Goal: Information Seeking & Learning: Find specific page/section

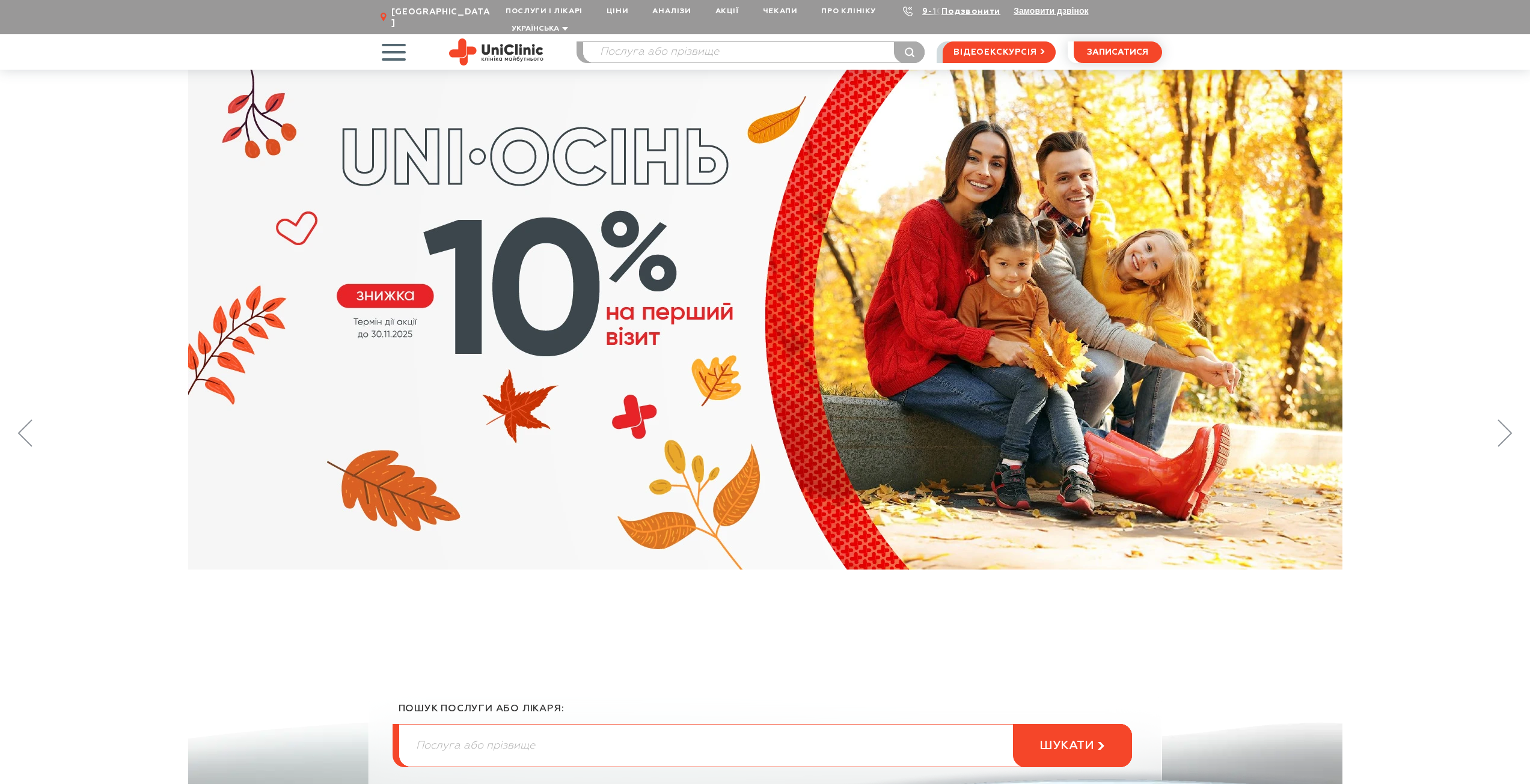
drag, startPoint x: 400, startPoint y: 38, endPoint x: 389, endPoint y: 38, distance: 11.0
click at [400, 38] on span "button" at bounding box center [393, 52] width 50 height 50
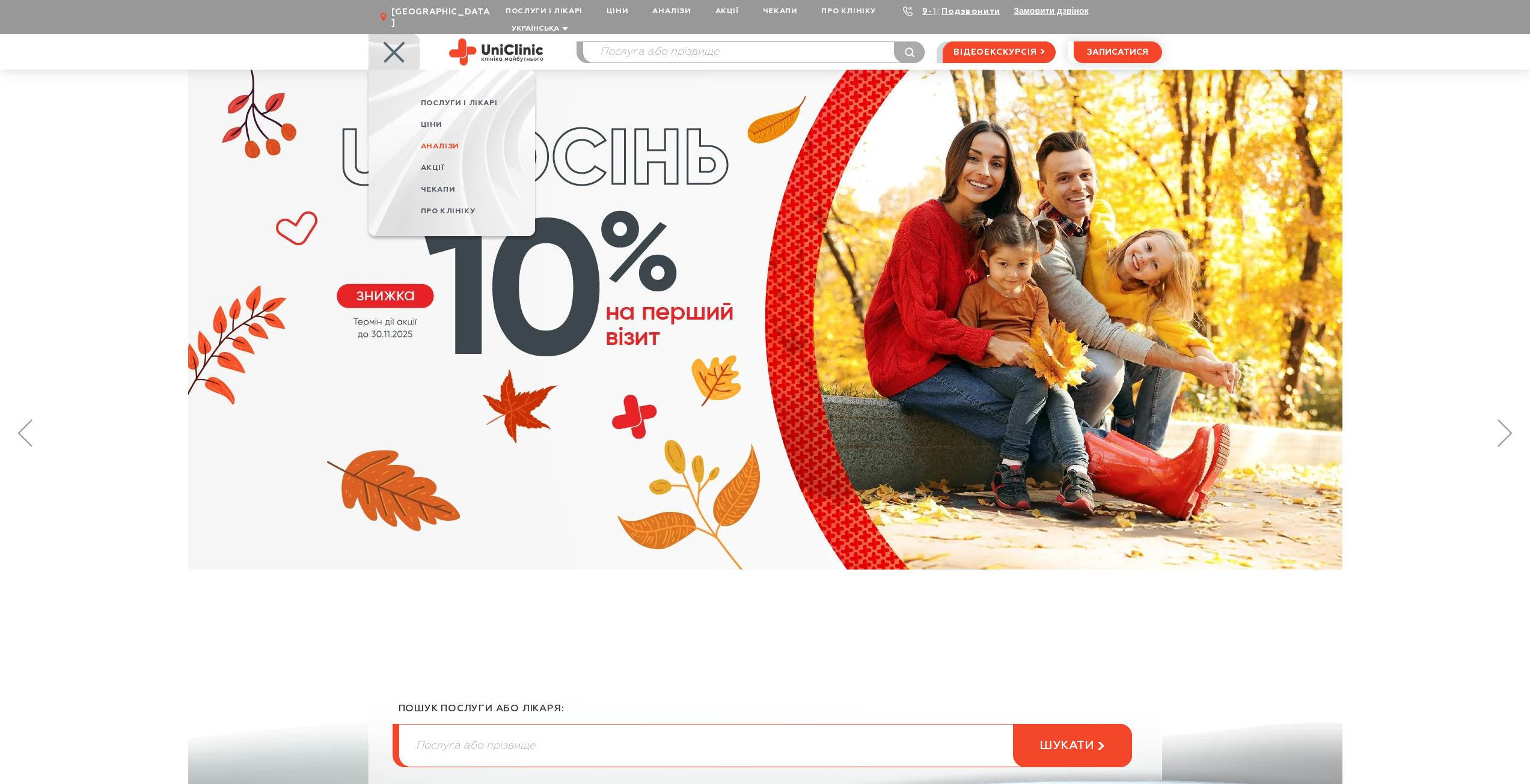
click at [434, 142] on span "Аналізи" at bounding box center [440, 146] width 38 height 8
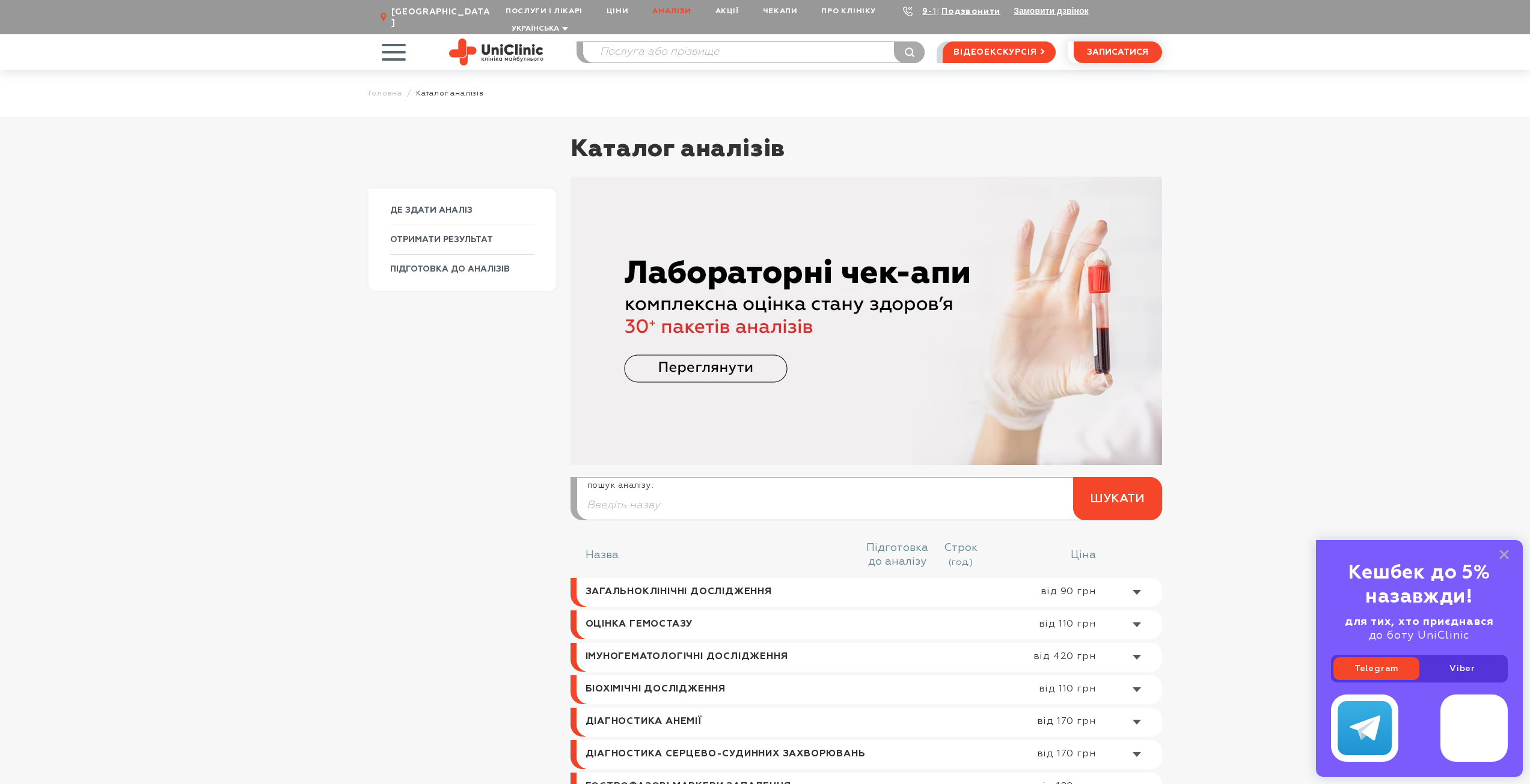
click at [395, 47] on span "button" at bounding box center [393, 52] width 50 height 50
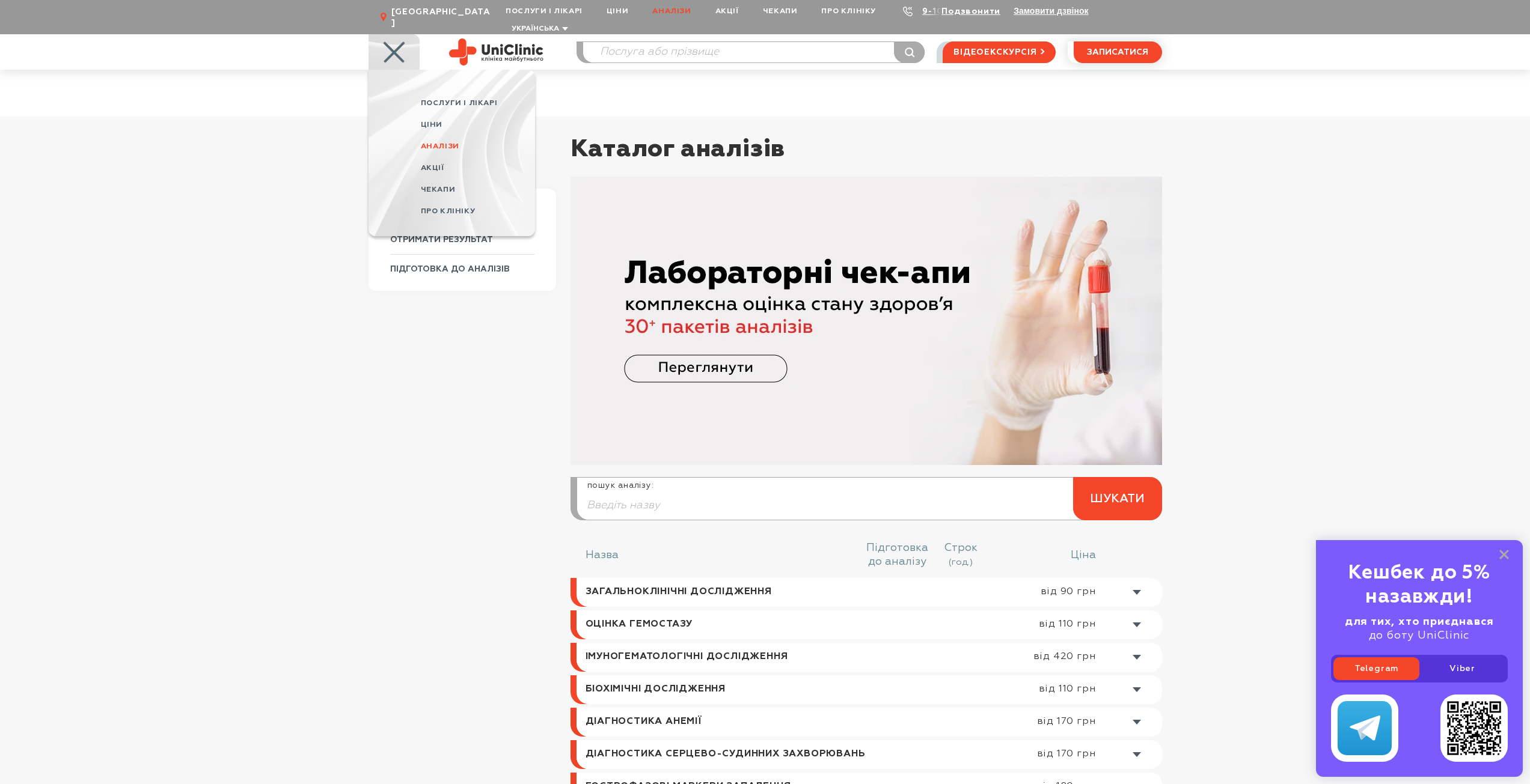
click at [424, 308] on div "ДЕ ЗДАТИ АНАЛІЗ ОТРИМАТИ РЕЗУЛЬТАТ ПІДГОТОВКА ДО АНАЛІЗІВ" at bounding box center [462, 704] width 188 height 1031
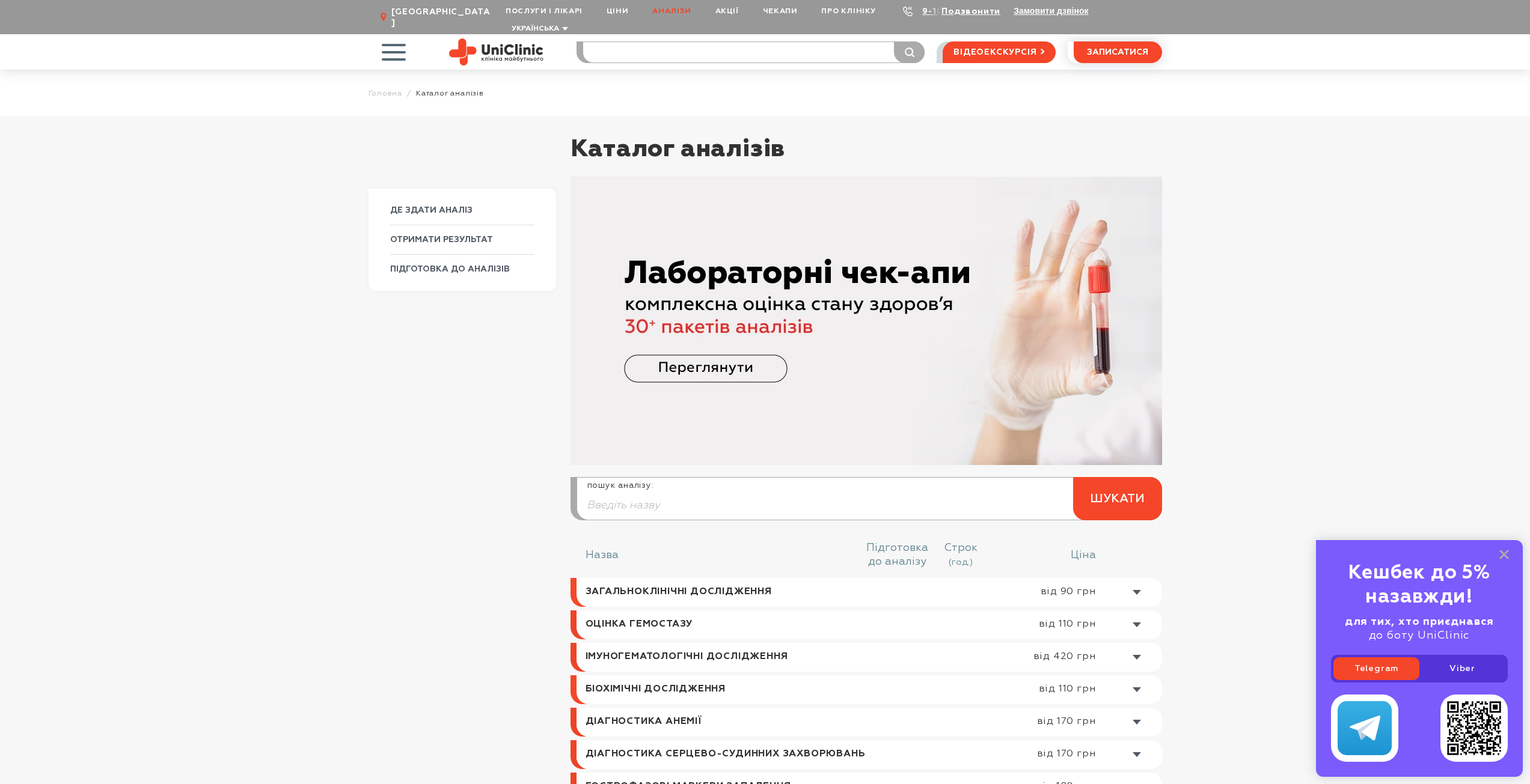
click at [661, 42] on input "search" at bounding box center [753, 52] width 342 height 21
type input "МРТ"
click at [894, 41] on button "submit" at bounding box center [909, 52] width 31 height 21
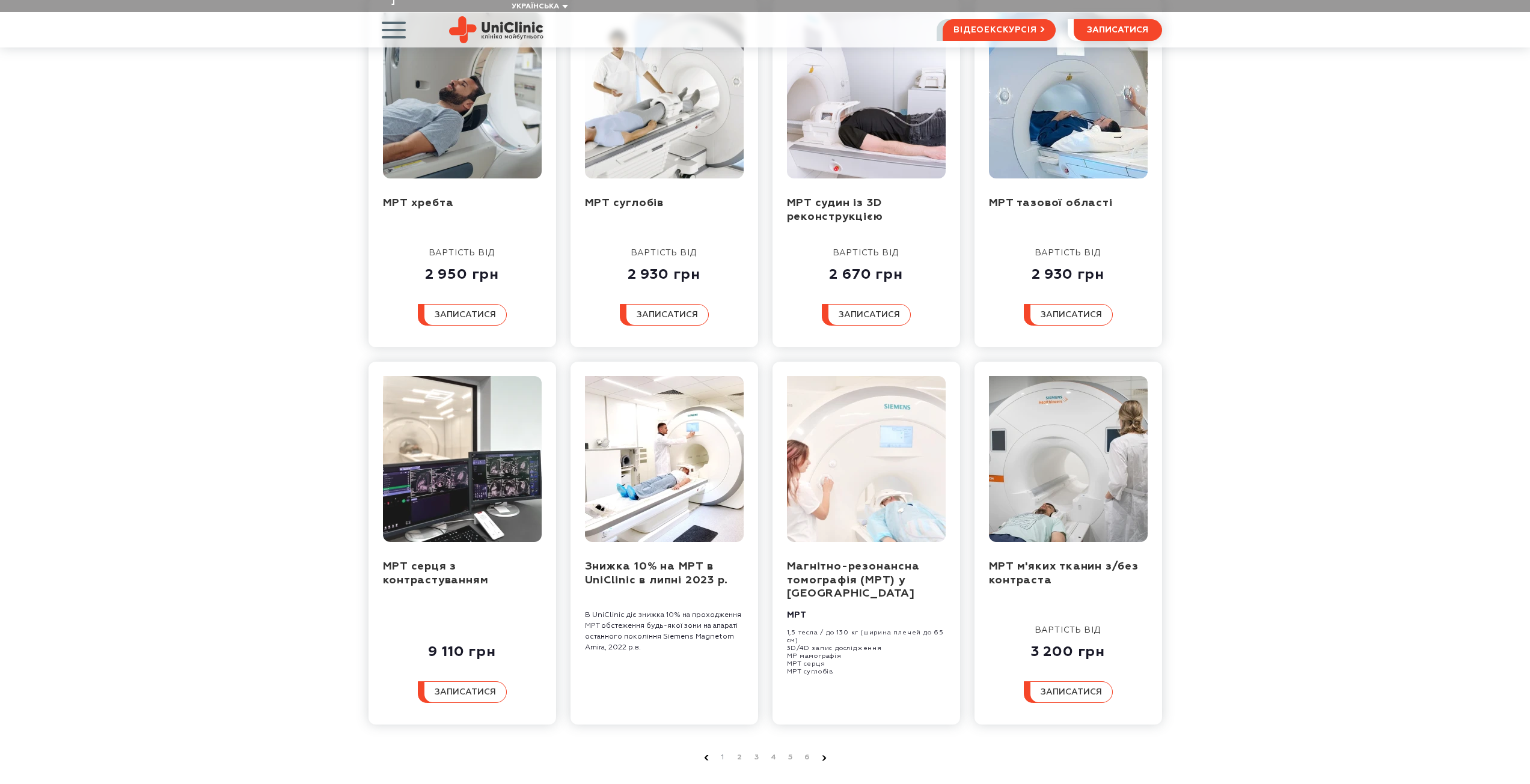
scroll to position [240, 0]
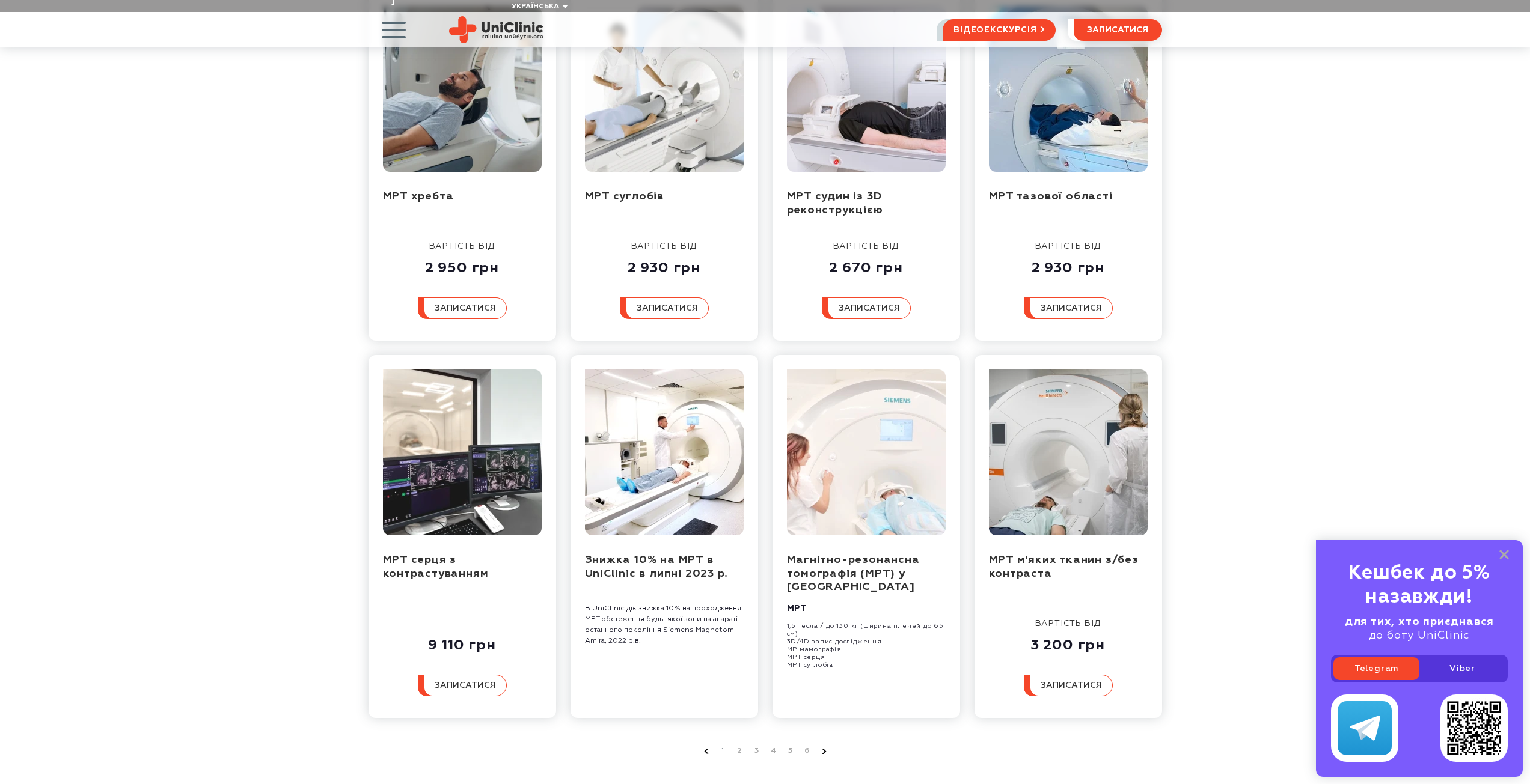
click at [824, 749] on use at bounding box center [823, 751] width 4 height 5
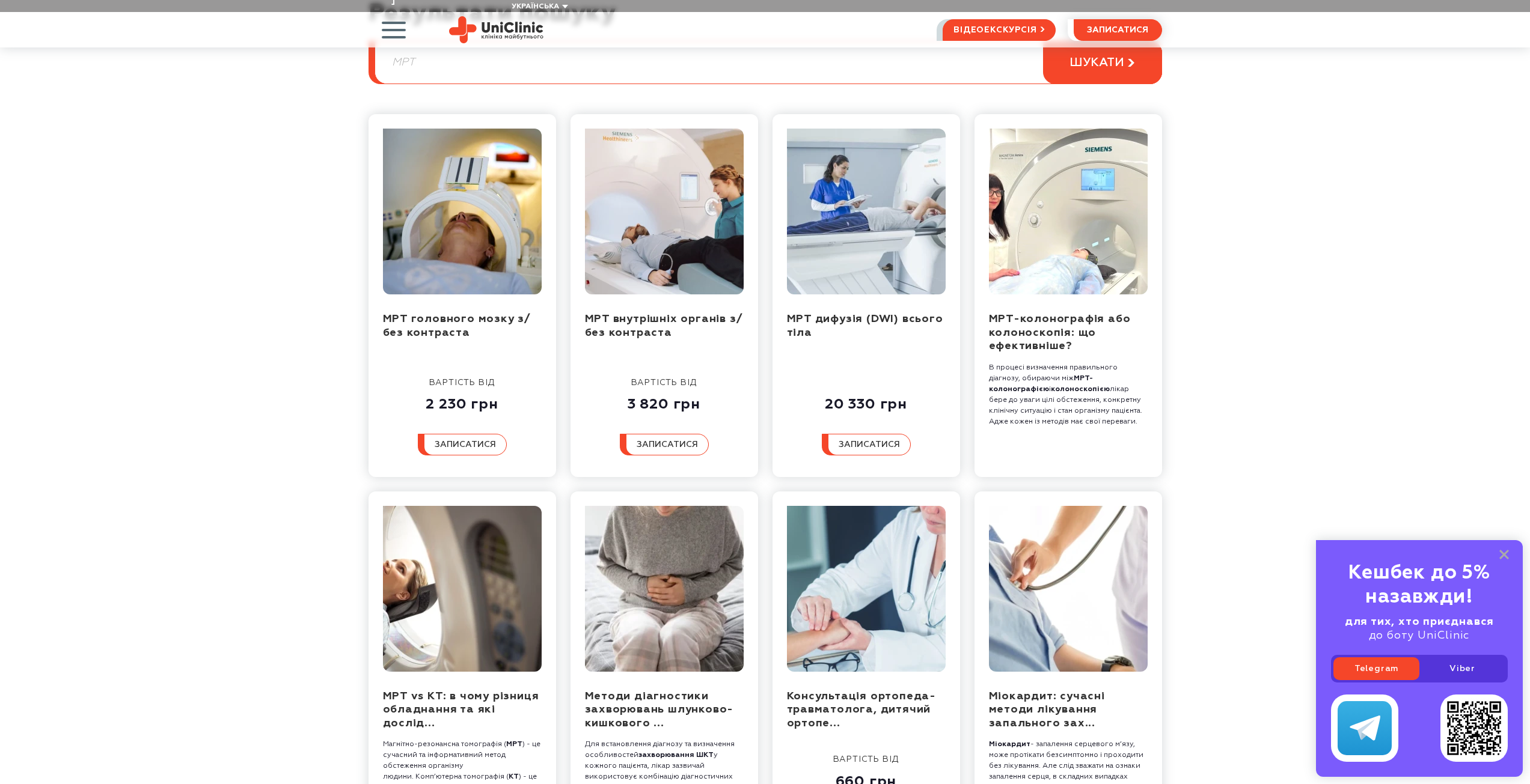
scroll to position [120, 0]
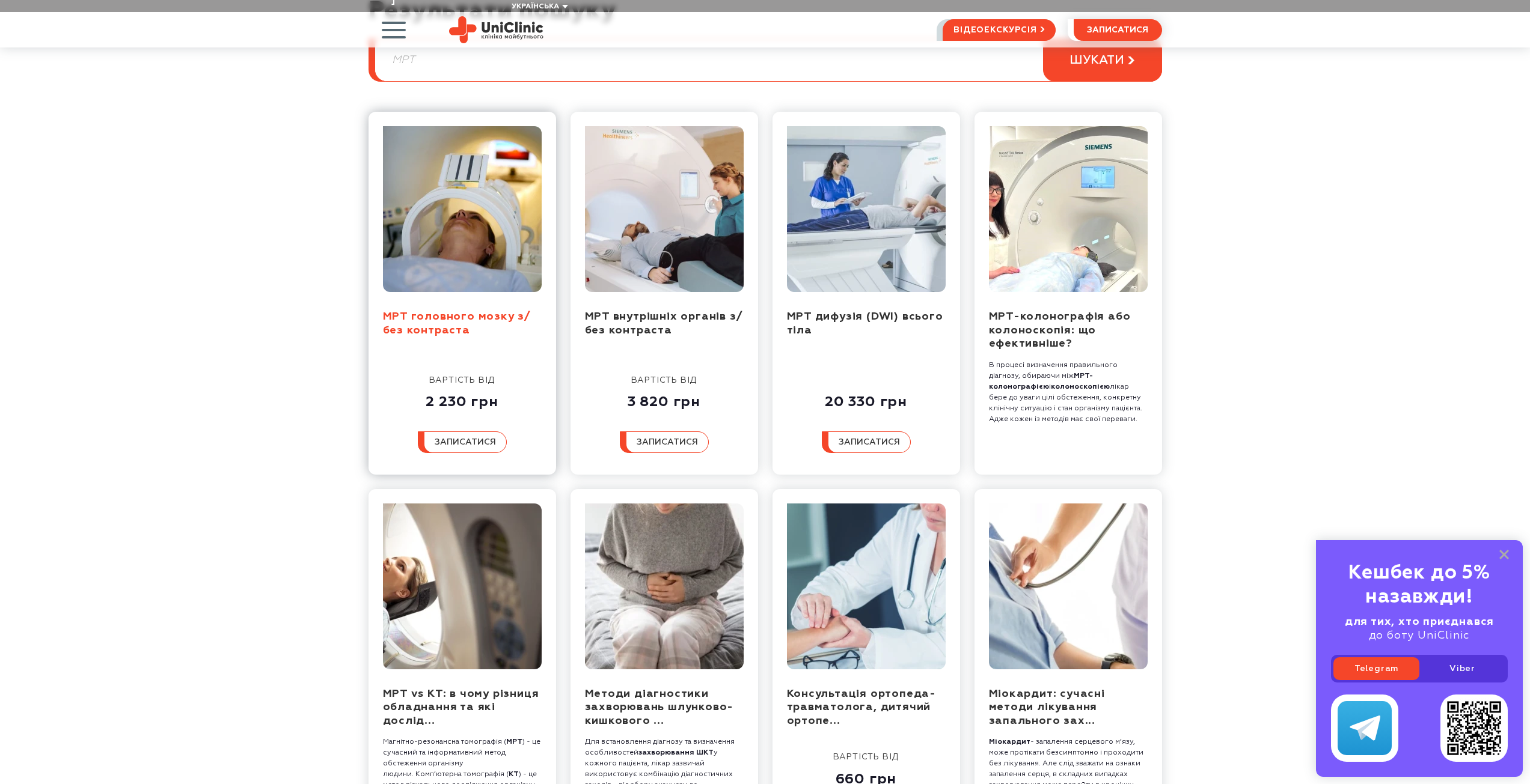
click at [406, 314] on link "МРТ головного мозку з/без контраста" at bounding box center [457, 324] width 148 height 25
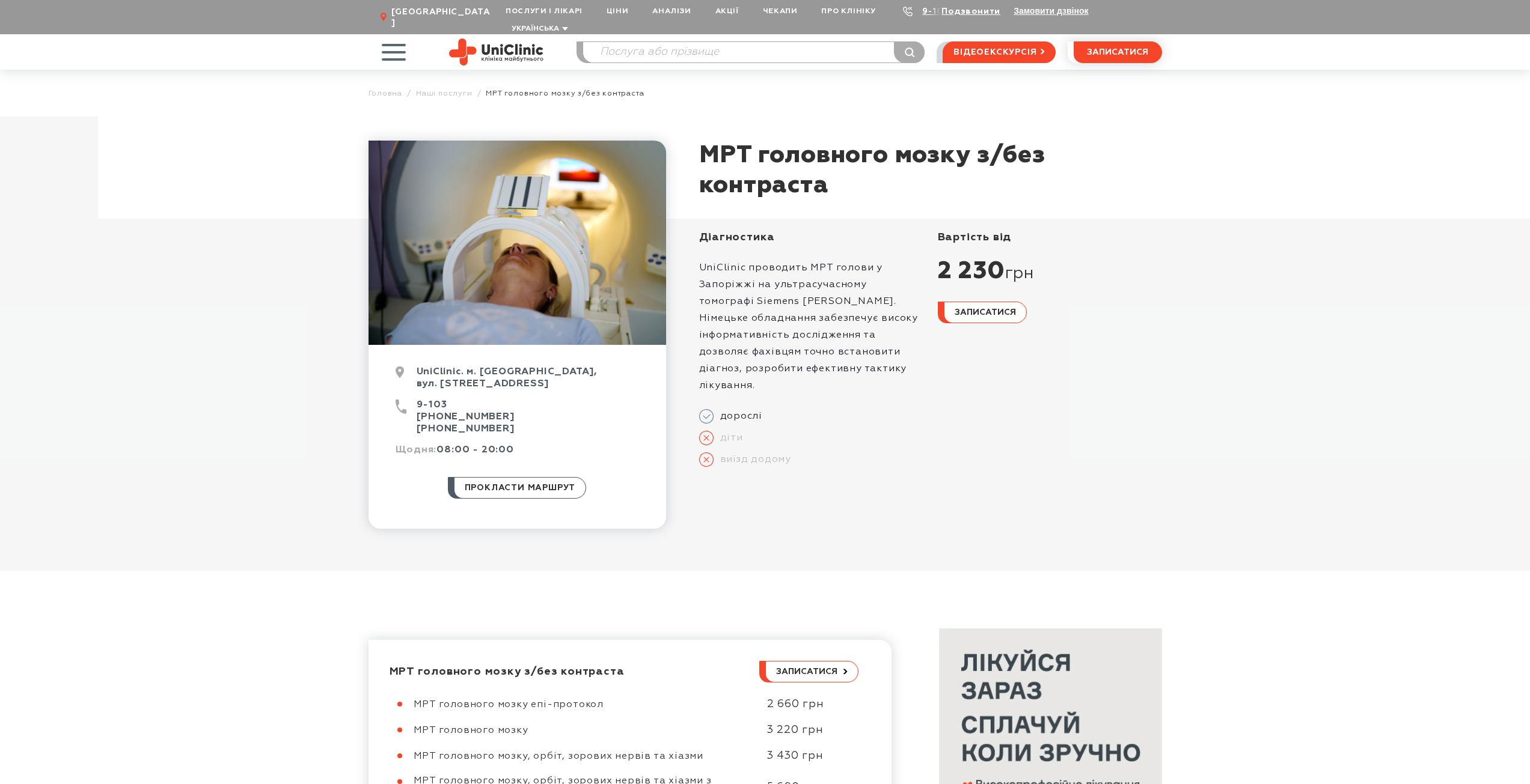
drag, startPoint x: 716, startPoint y: 389, endPoint x: 762, endPoint y: 389, distance: 46.0
click at [762, 410] on div "дорослі" at bounding box center [745, 420] width 93 height 21
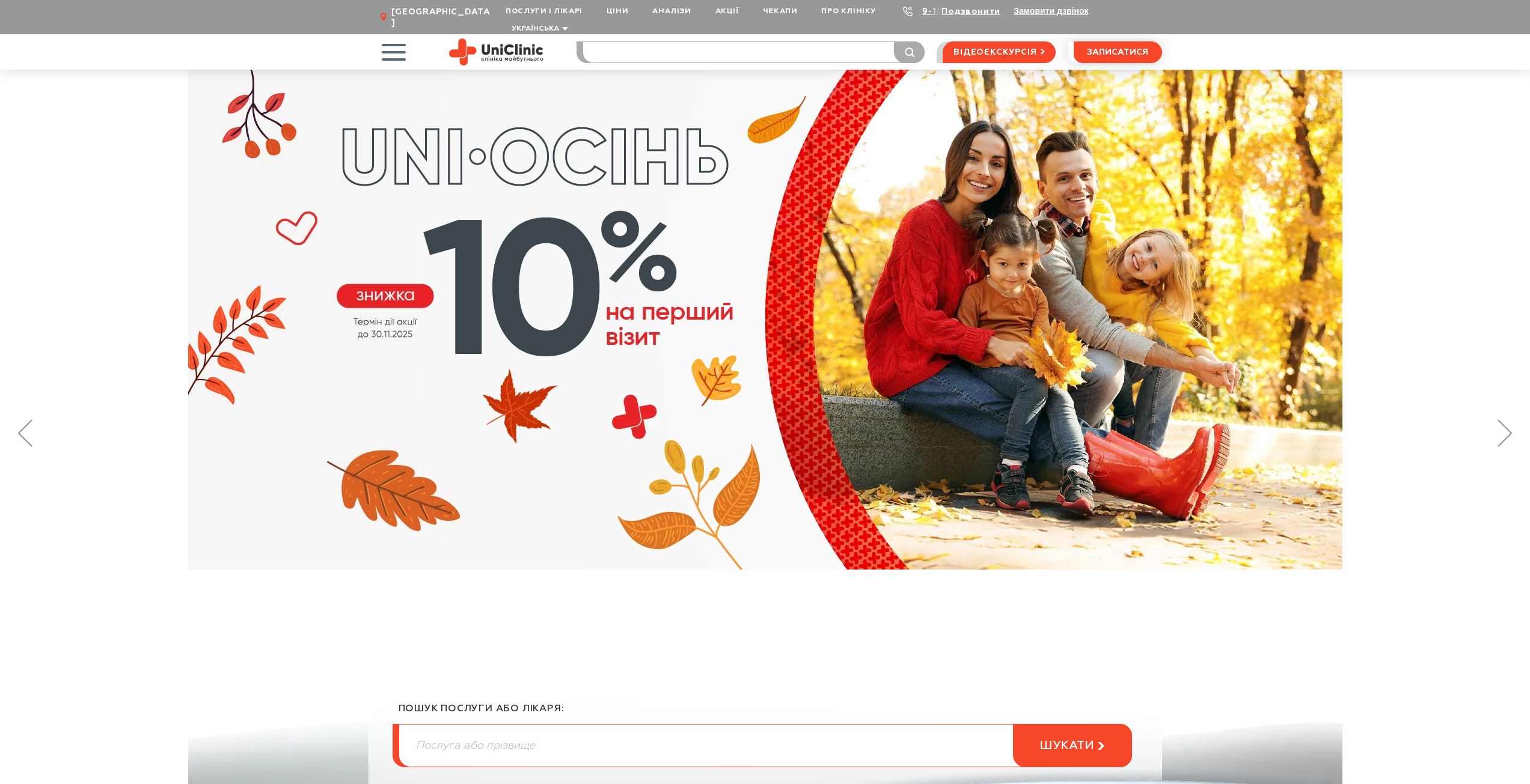
click at [665, 43] on input "search" at bounding box center [753, 52] width 342 height 21
type input "узд"
click at [894, 41] on button "submit" at bounding box center [909, 52] width 31 height 21
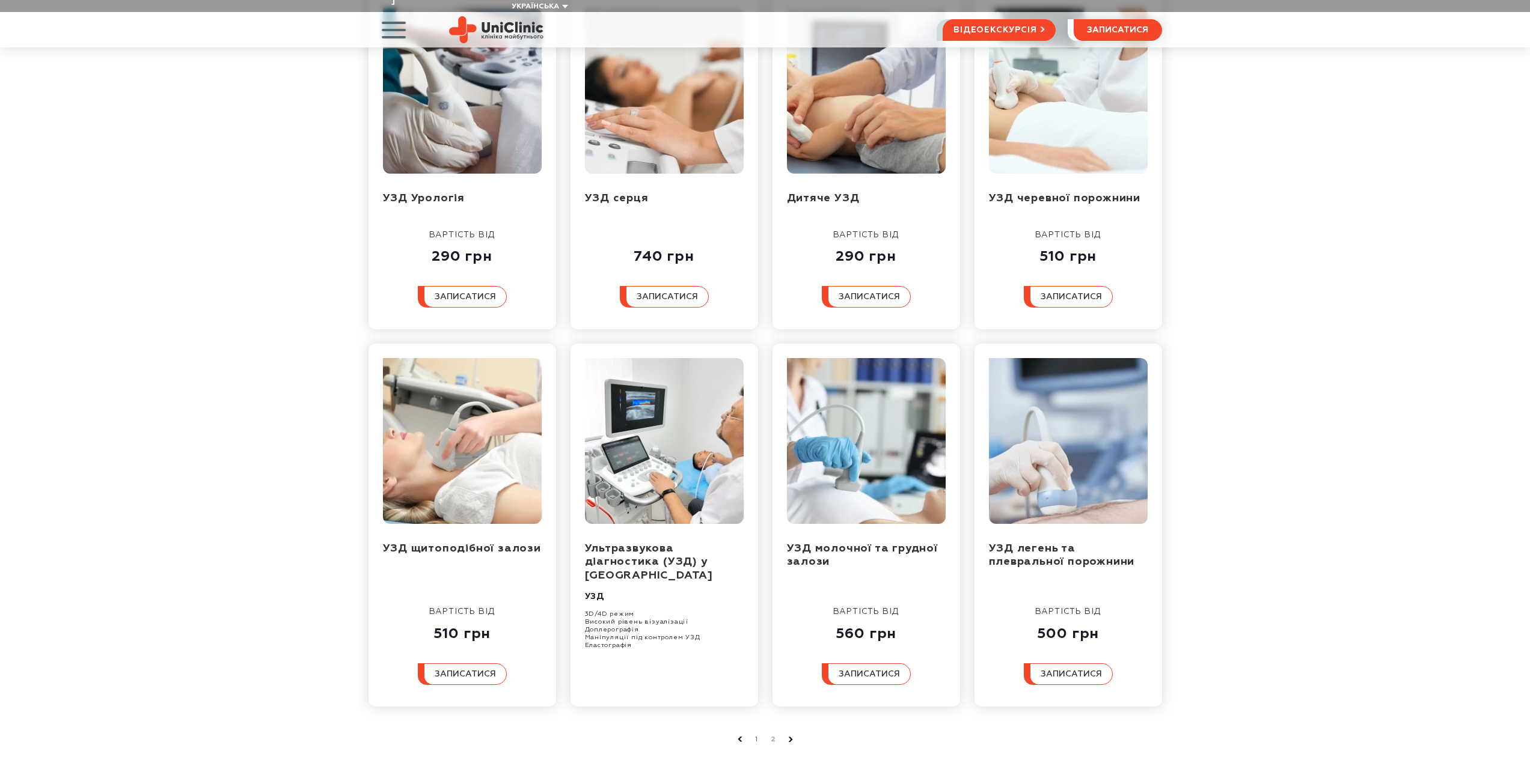
scroll to position [240, 0]
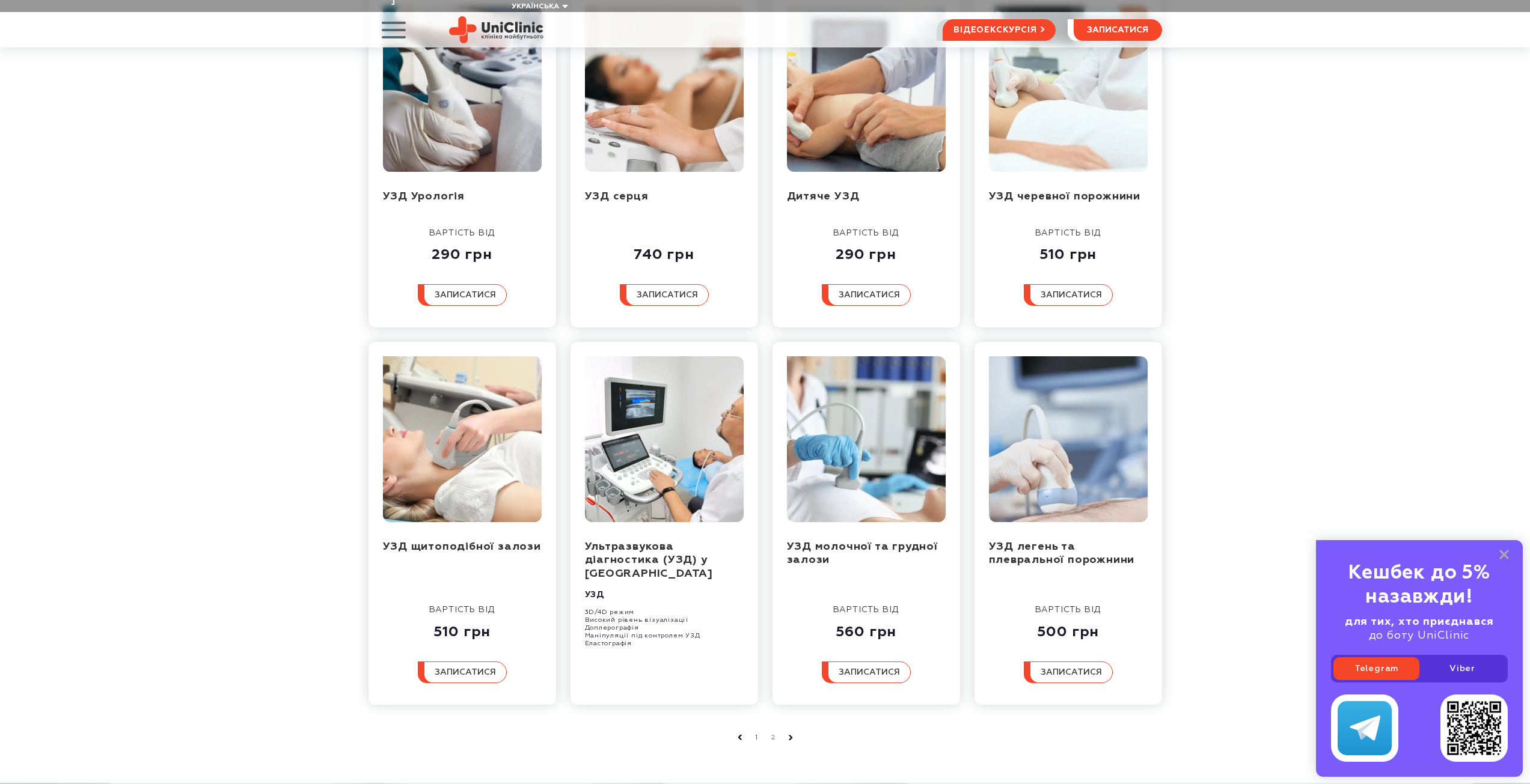
click at [789, 735] on icon at bounding box center [790, 737] width 5 height 5
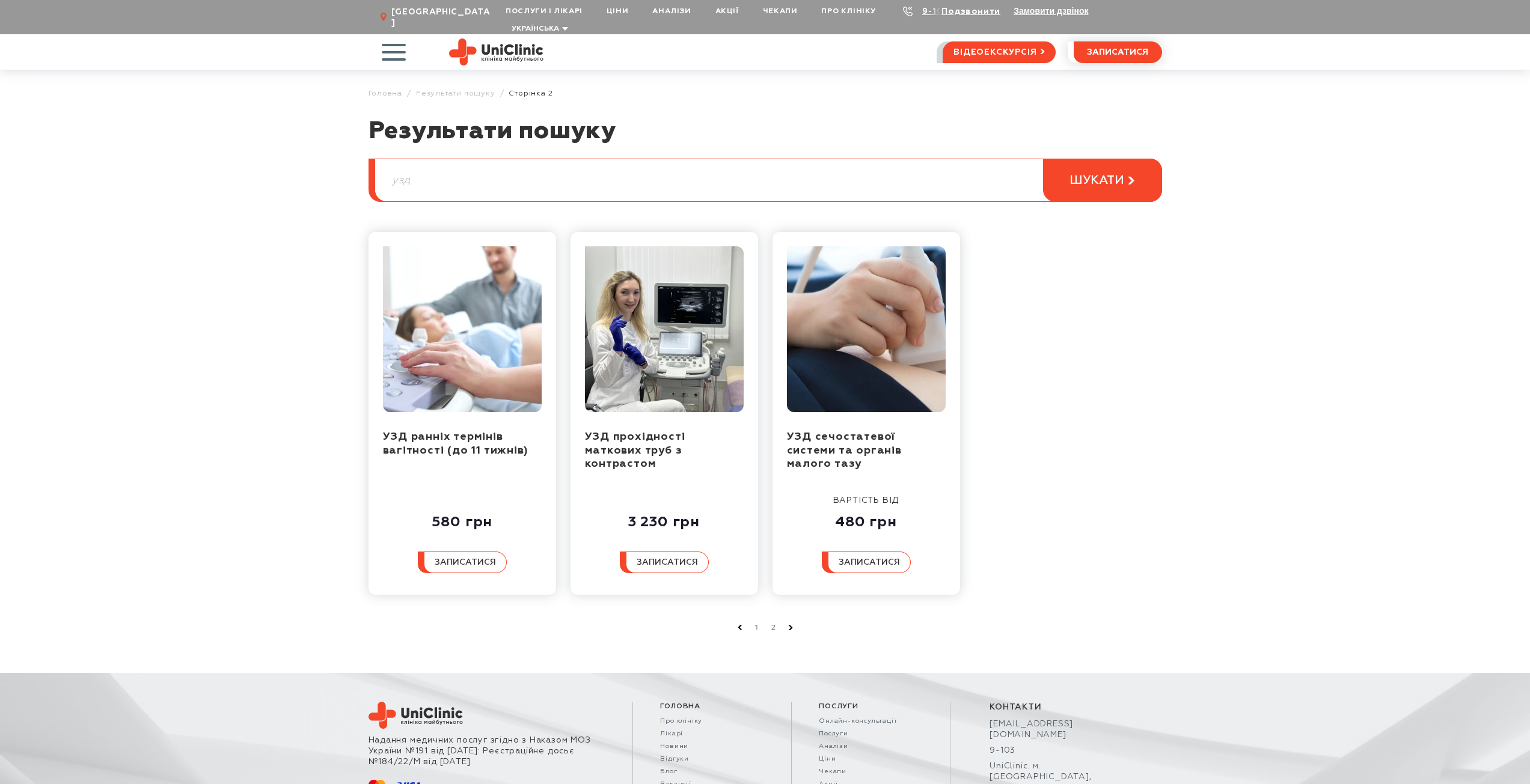
click at [740, 625] on use at bounding box center [740, 627] width 4 height 5
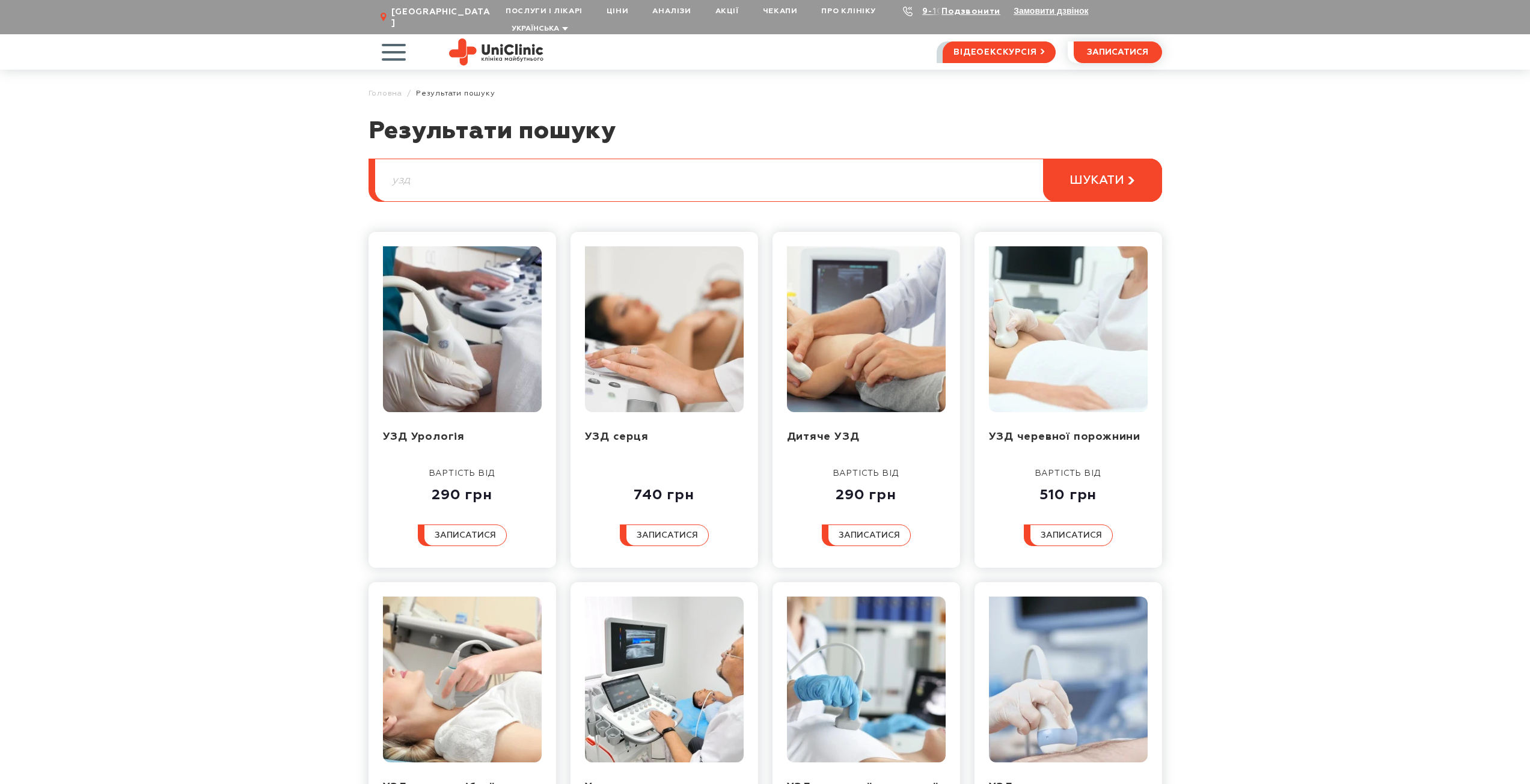
click at [274, 462] on article "Результати пошуку узд шукати УЗД Урологія вартість від 290 грн записатися УЗД с…" at bounding box center [765, 570] width 1530 height 907
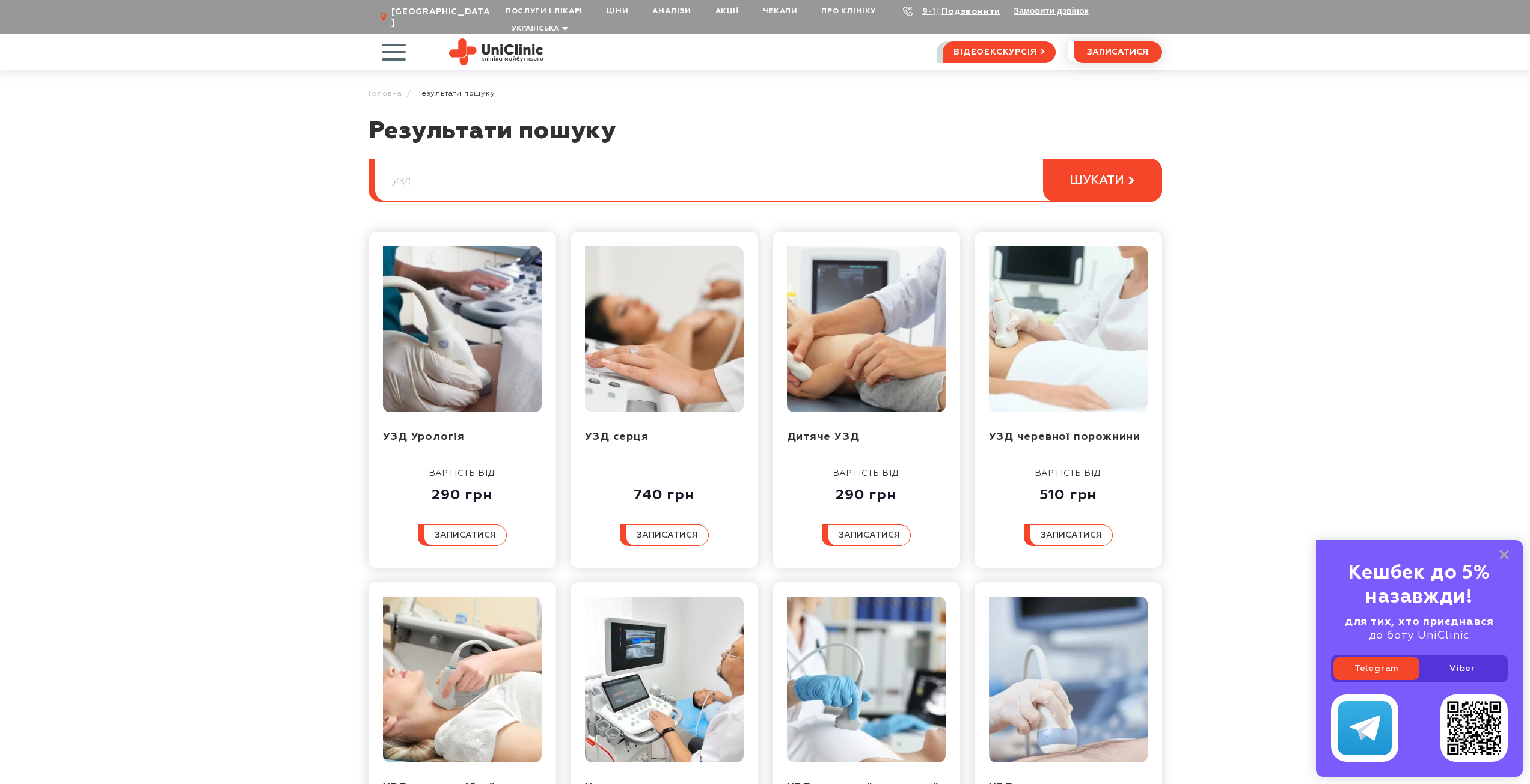
click at [632, 159] on input "узд" at bounding box center [768, 180] width 786 height 42
type input "узд дуплексне"
click at [1043, 159] on button "шукати" at bounding box center [1102, 180] width 119 height 43
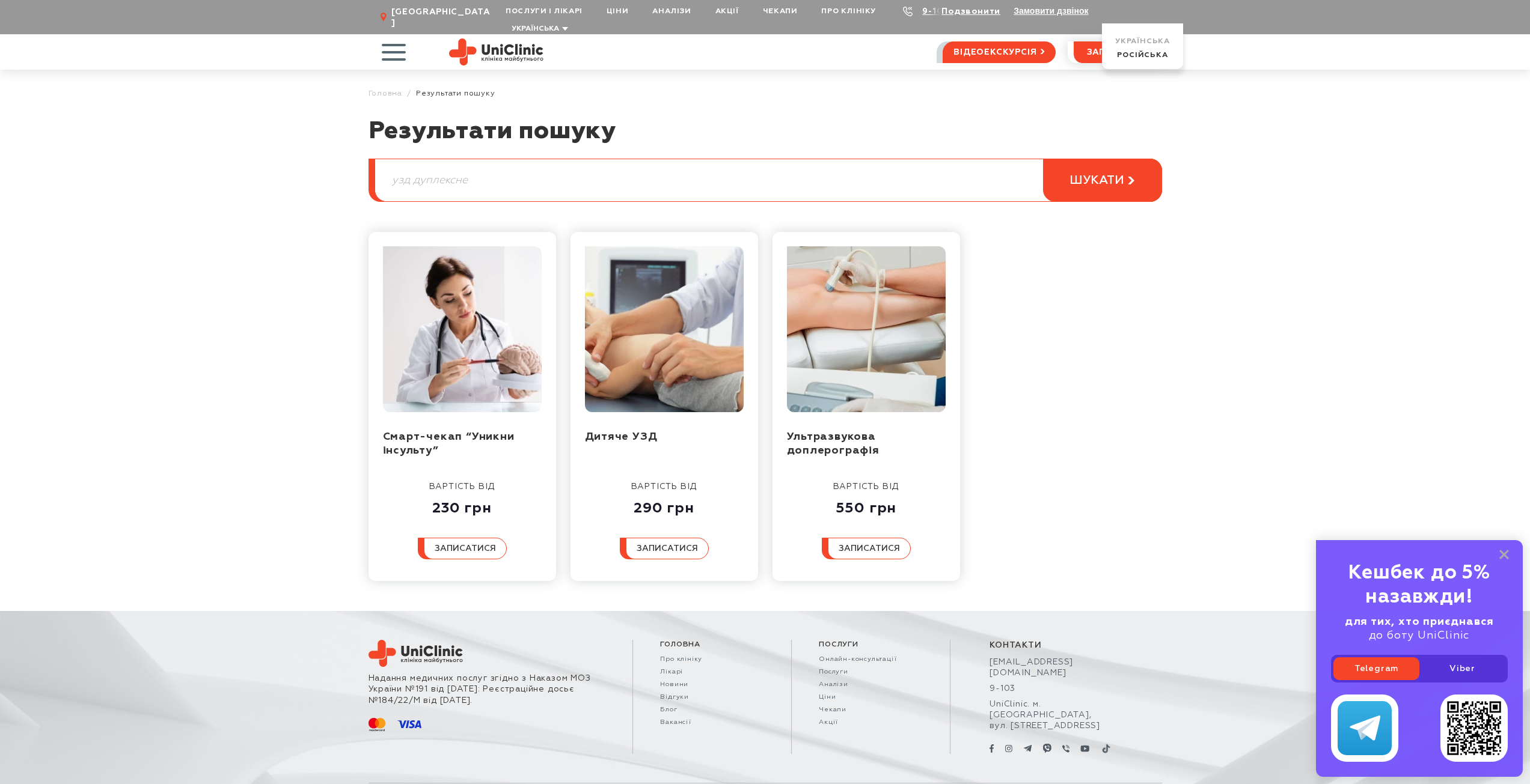
click at [560, 175] on input "узд дуплексне" at bounding box center [768, 180] width 786 height 42
paste input "узд дуплексне сканування і доплерографія"
paste input "search"
type input "узд дуплексне сканування і доплерографія"
click at [1075, 173] on span "шукати" at bounding box center [1097, 181] width 55 height 15
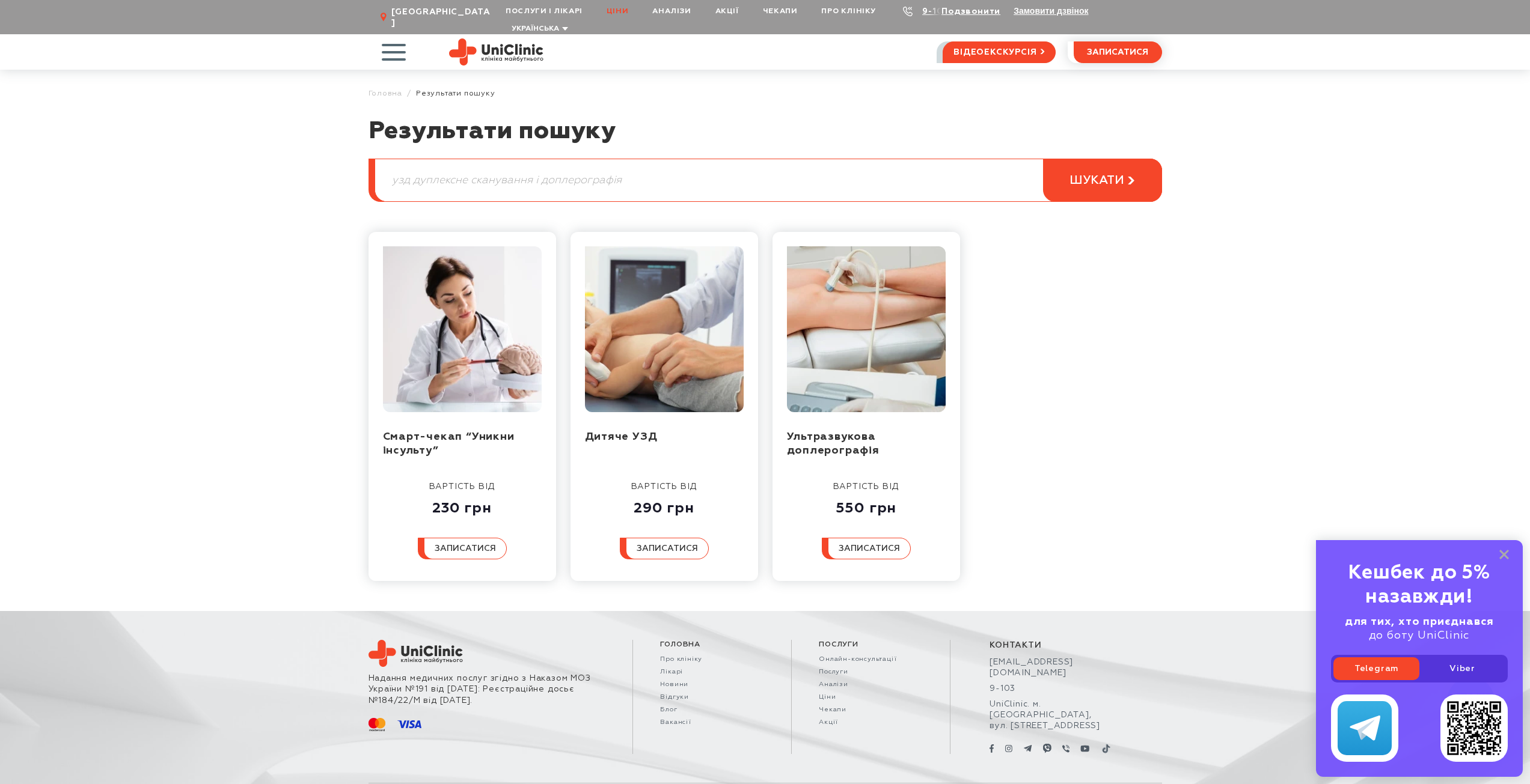
click at [618, 9] on link "Ціни" at bounding box center [617, 11] width 45 height 22
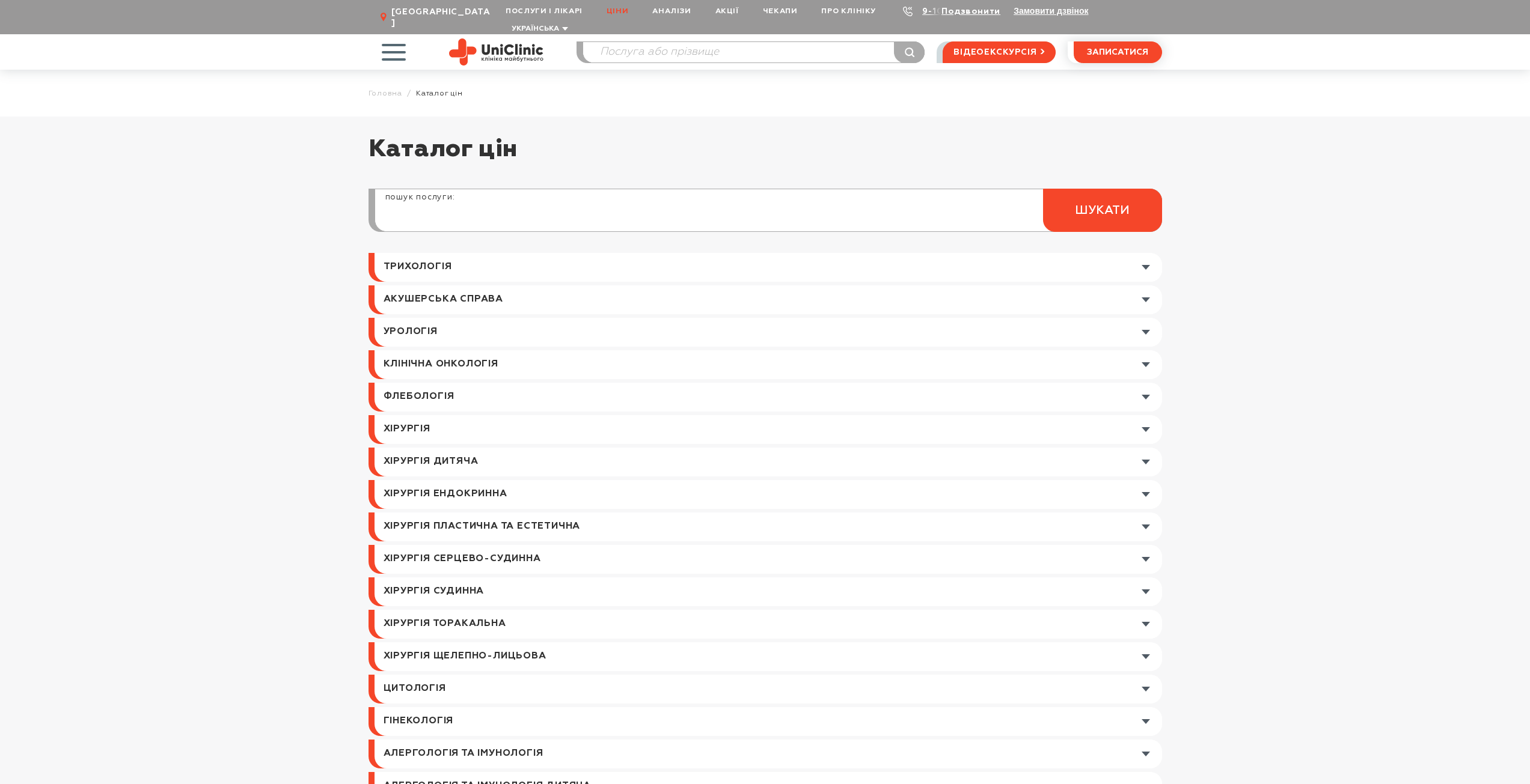
click at [544, 205] on input "search" at bounding box center [768, 217] width 786 height 29
paste input "узд дуплексне сканування і доплерографія"
type input "узд дуплексне сканування і доплерографія"
click at [1096, 203] on span "шукати" at bounding box center [1102, 211] width 55 height 15
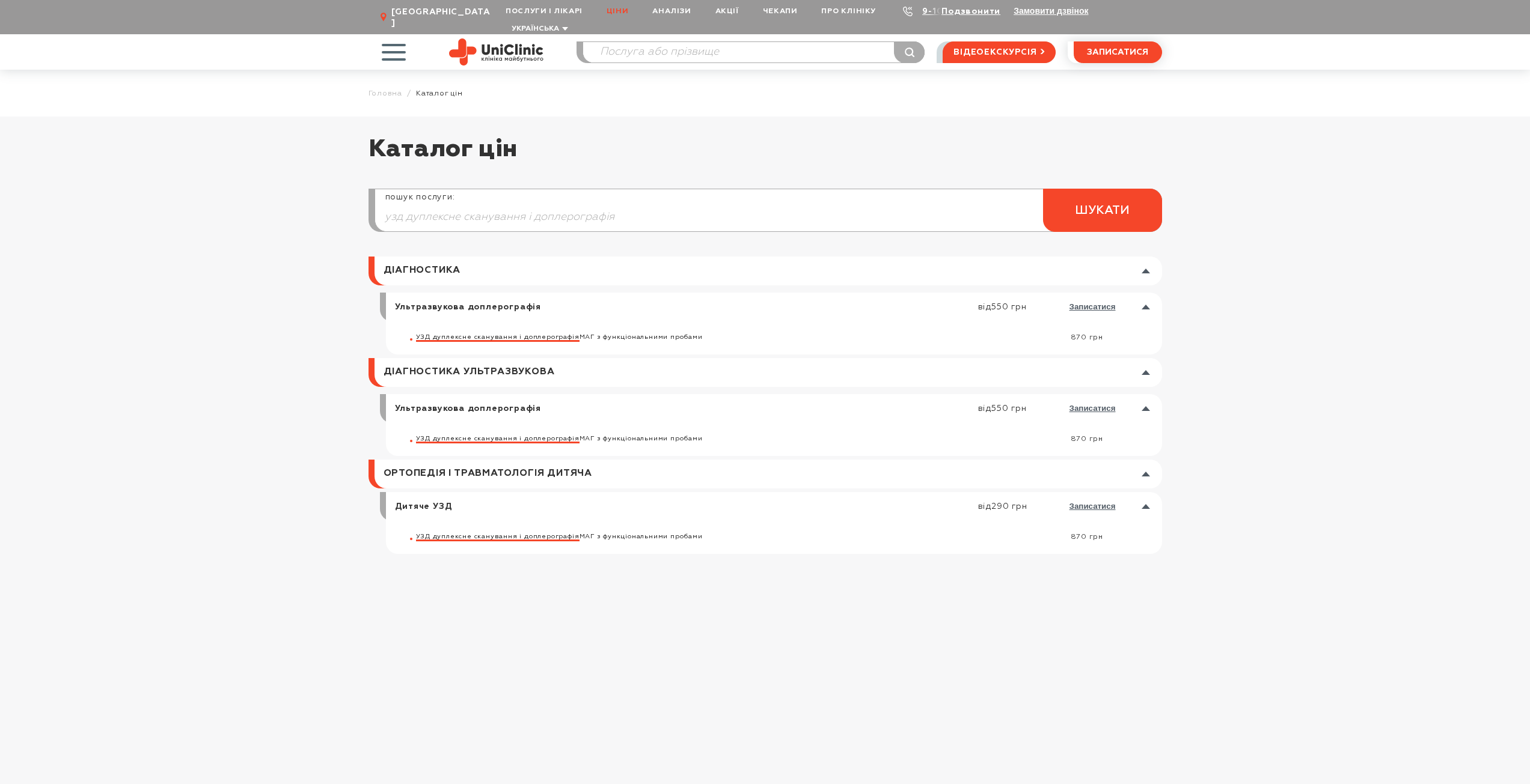
drag, startPoint x: 559, startPoint y: 199, endPoint x: 487, endPoint y: 203, distance: 72.1
click at [487, 203] on input "узд дуплексне сканування і доплерографія" at bounding box center [768, 217] width 786 height 29
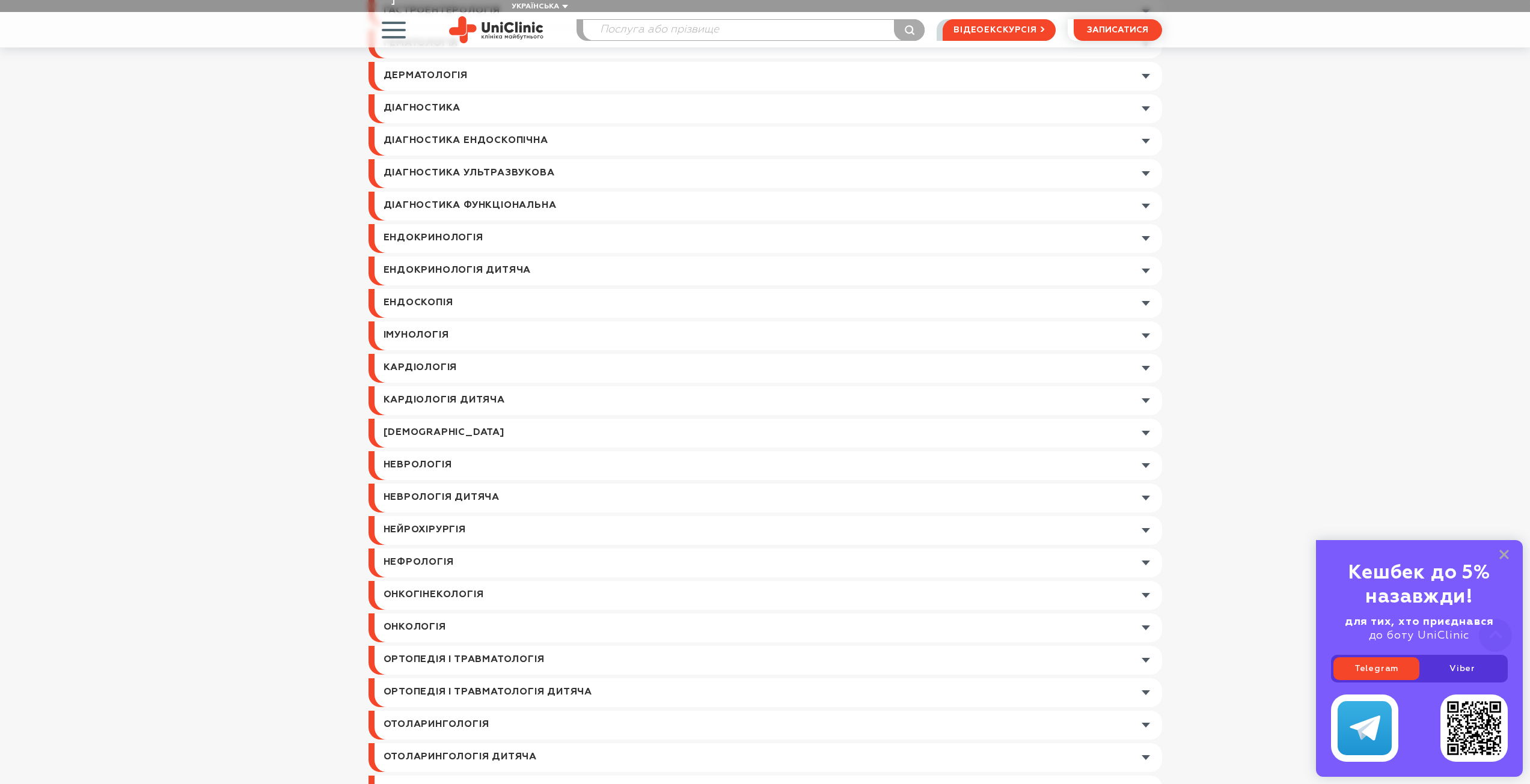
scroll to position [841, 0]
